Goal: Transaction & Acquisition: Purchase product/service

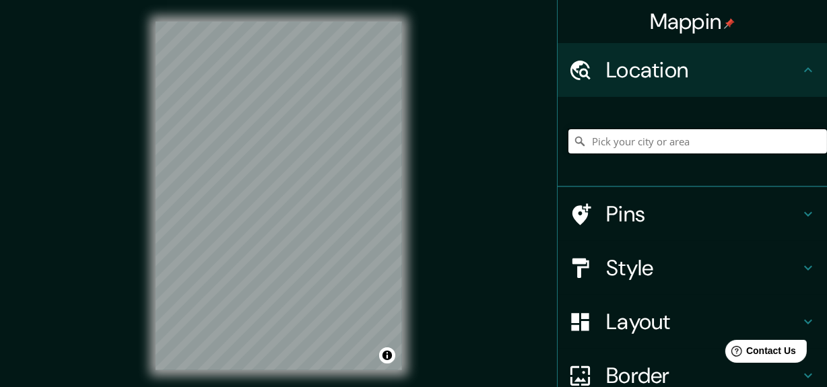
click at [618, 147] on input "Pick your city or area" at bounding box center [697, 141] width 258 height 24
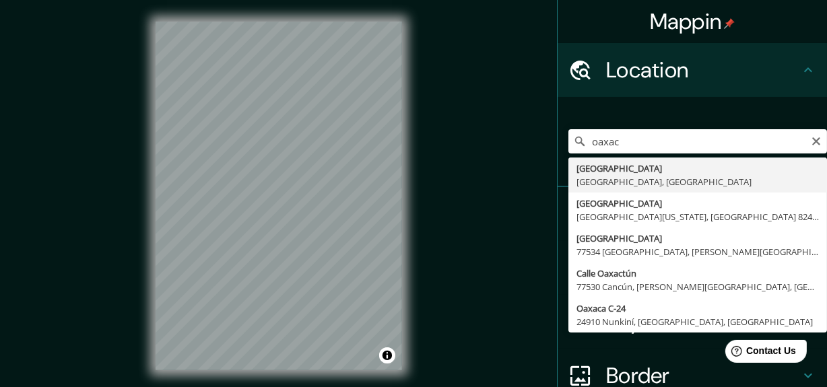
type input "[GEOGRAPHIC_DATA], [GEOGRAPHIC_DATA], [GEOGRAPHIC_DATA]"
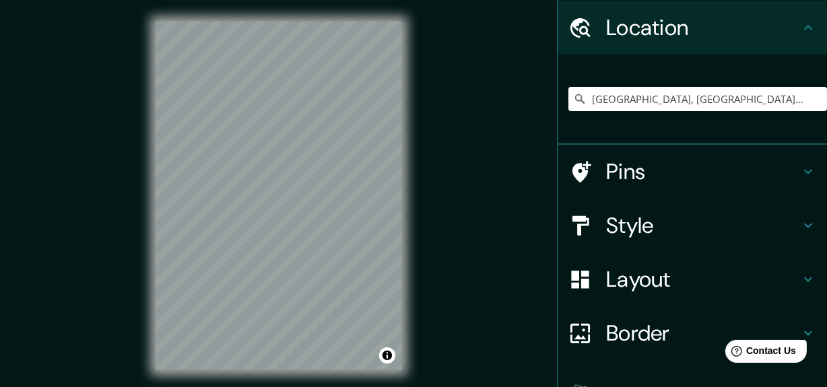
scroll to position [127, 0]
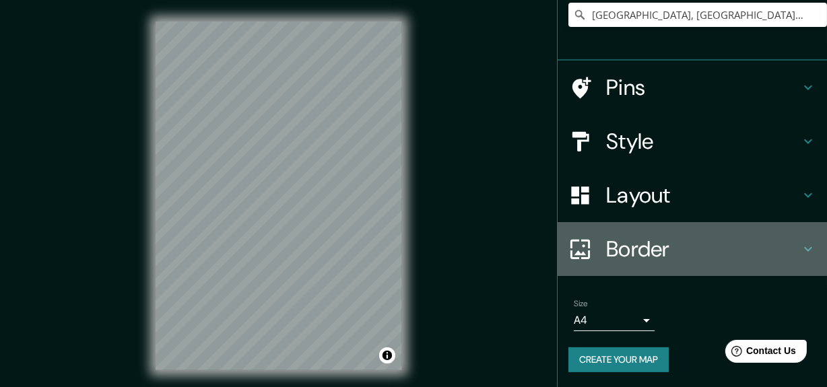
click at [806, 250] on icon at bounding box center [808, 249] width 16 height 16
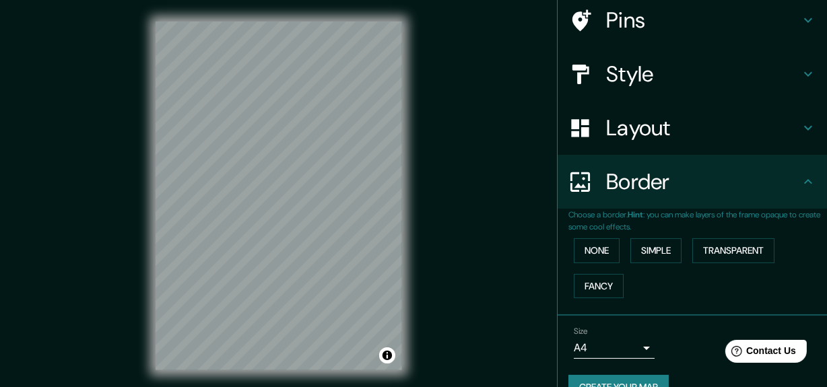
drag, startPoint x: 808, startPoint y: 130, endPoint x: 801, endPoint y: 133, distance: 7.2
click at [801, 133] on div "Layout" at bounding box center [691, 128] width 269 height 54
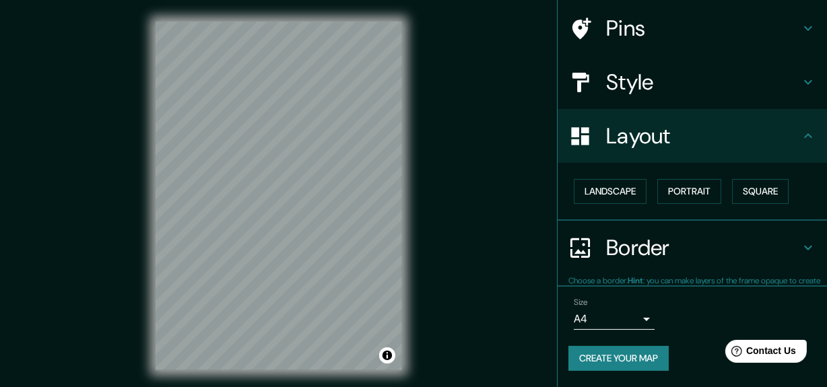
scroll to position [96, 0]
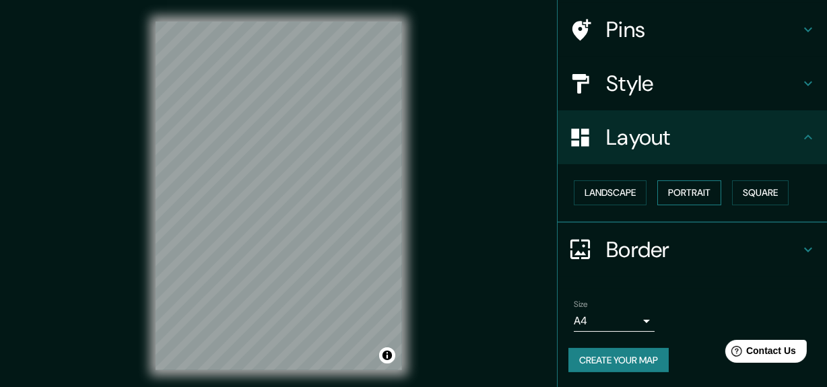
click at [657, 192] on button "Portrait" at bounding box center [689, 192] width 64 height 25
click at [662, 188] on button "Portrait" at bounding box center [689, 192] width 64 height 25
click at [604, 203] on button "Landscape" at bounding box center [610, 192] width 73 height 25
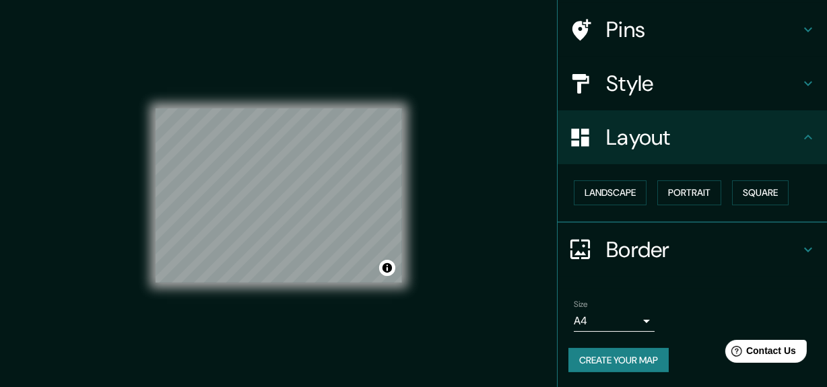
click at [639, 362] on button "Create your map" at bounding box center [618, 360] width 100 height 25
